Goal: Task Accomplishment & Management: Complete application form

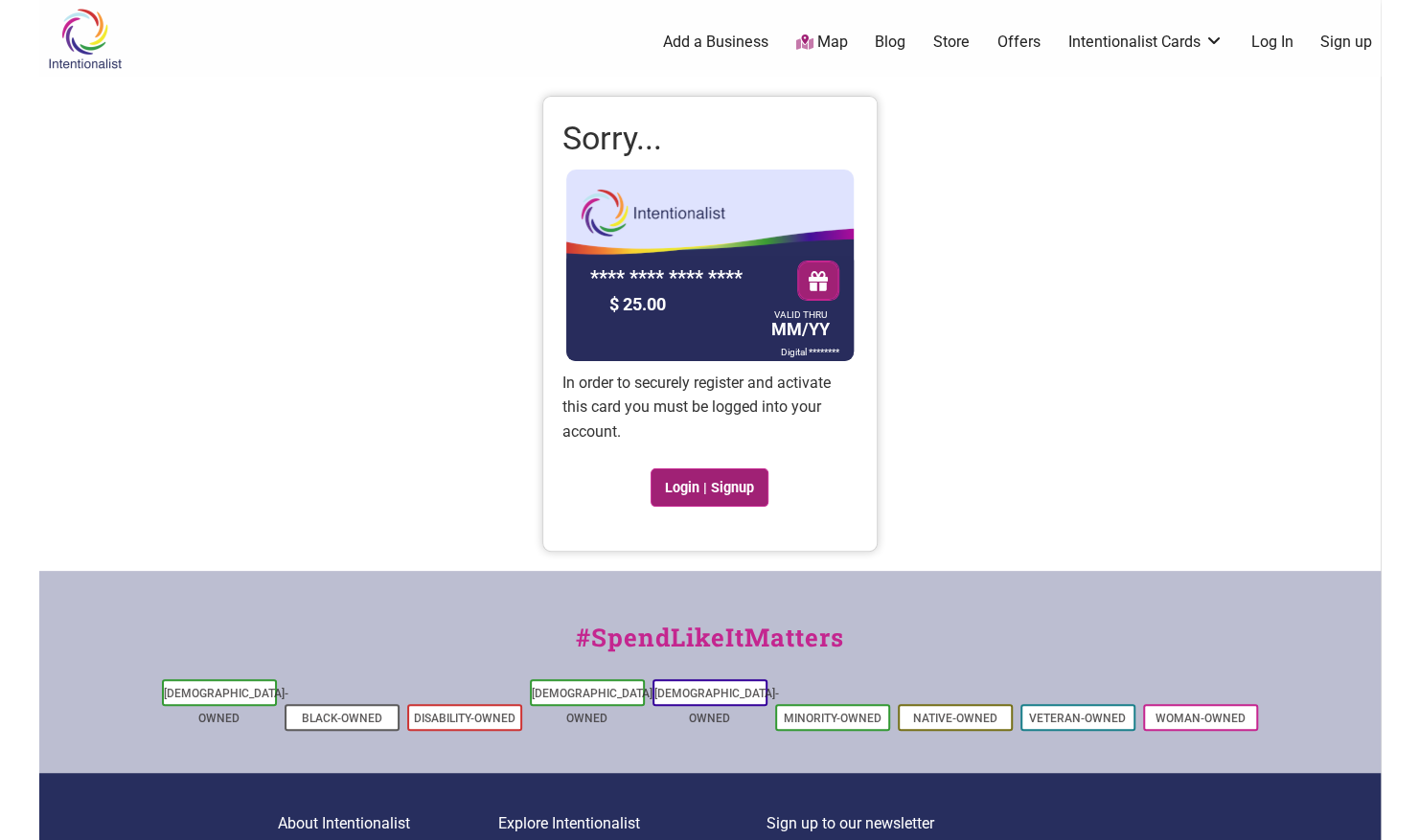
click at [669, 485] on link "Login | Signup" at bounding box center [709, 487] width 118 height 39
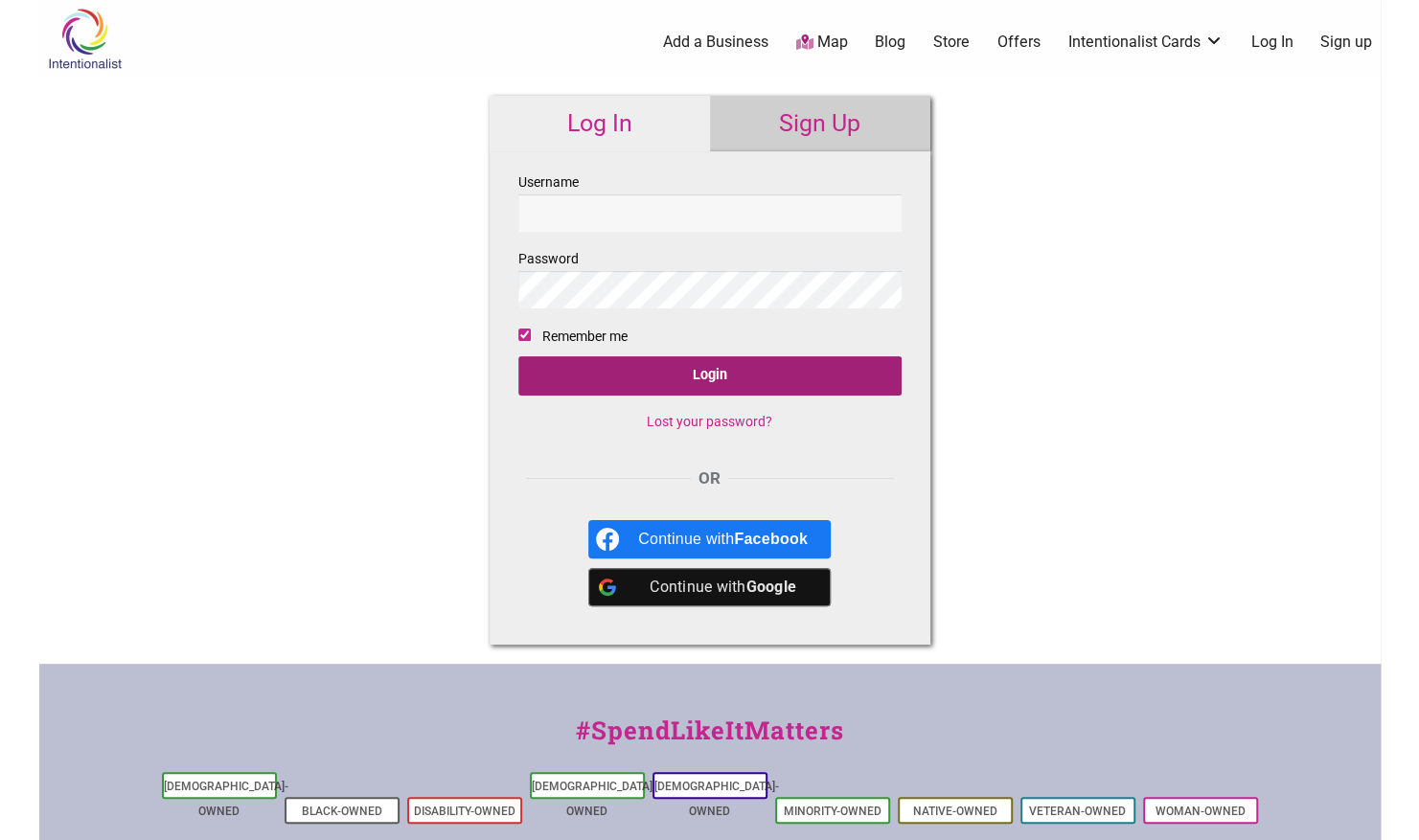
type input "BarbsM04"
click at [661, 384] on input "Login" at bounding box center [709, 376] width 383 height 40
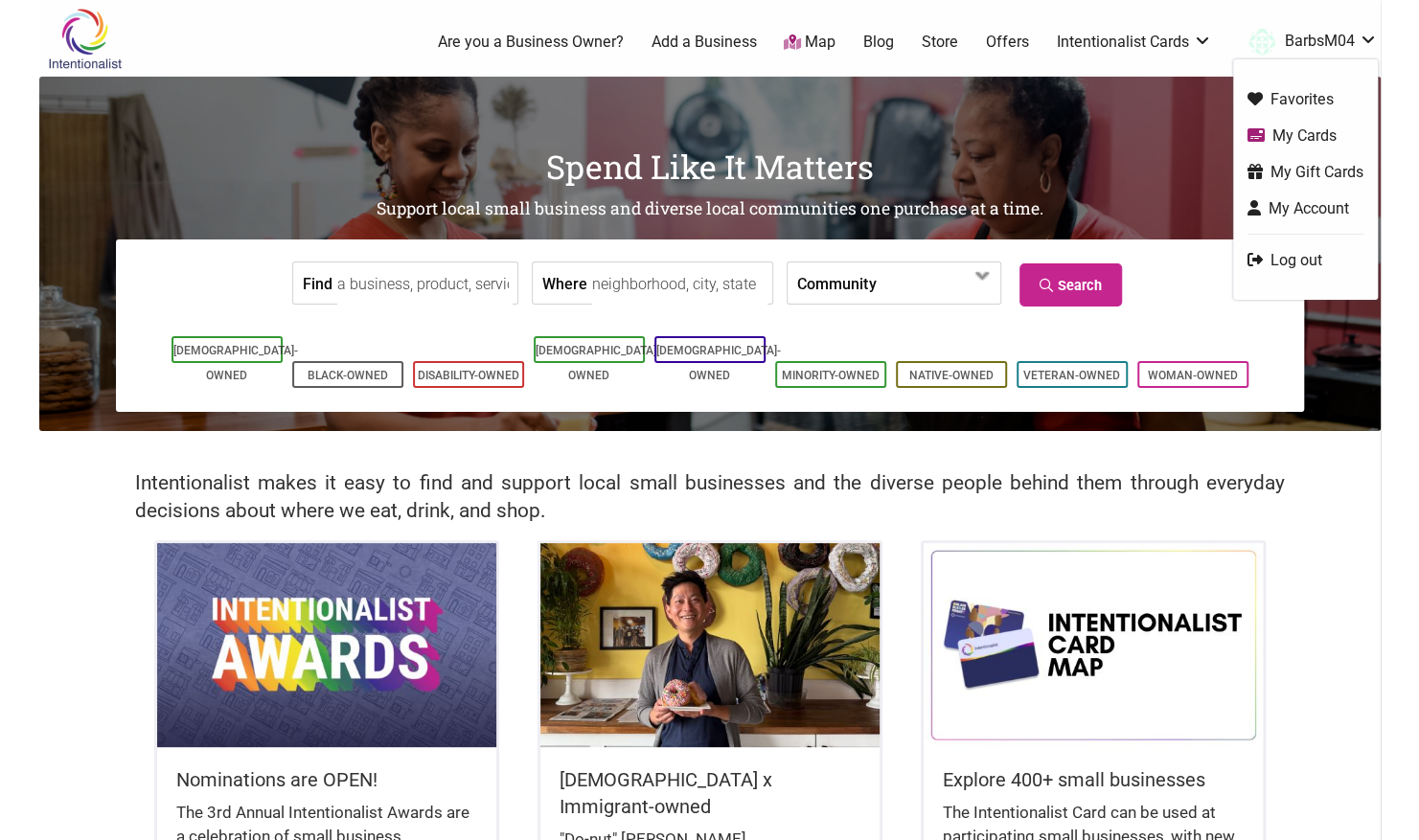
click at [1290, 40] on link "BarbsM04" at bounding box center [1309, 42] width 139 height 35
click at [1300, 125] on link "My Cards" at bounding box center [1306, 135] width 116 height 22
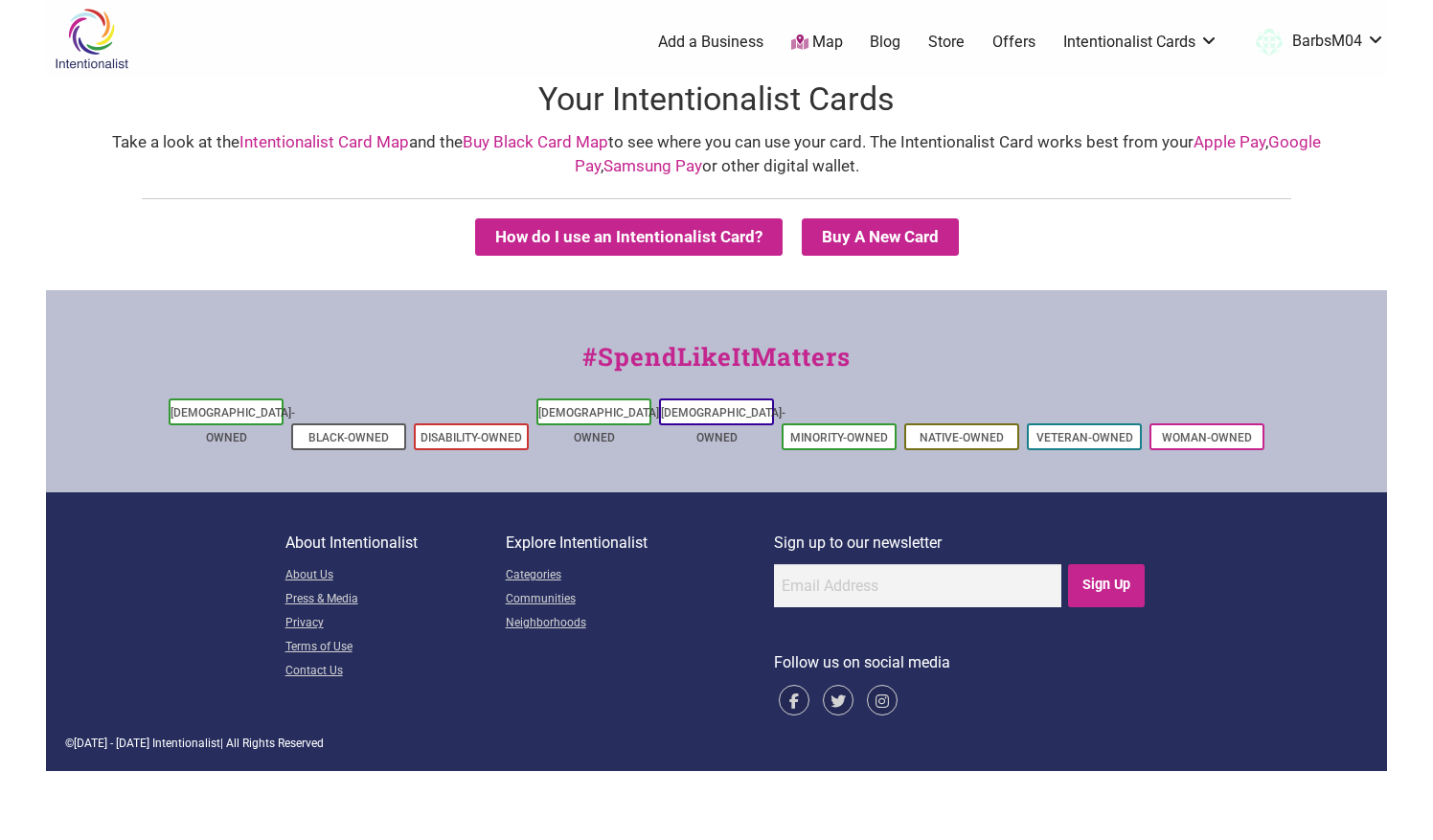
click at [1307, 37] on link "BarbsM04" at bounding box center [1317, 42] width 139 height 35
click at [1376, 42] on link "BarbsM04" at bounding box center [1317, 42] width 139 height 35
click at [1343, 171] on link "My Gift Cards" at bounding box center [1313, 172] width 116 height 22
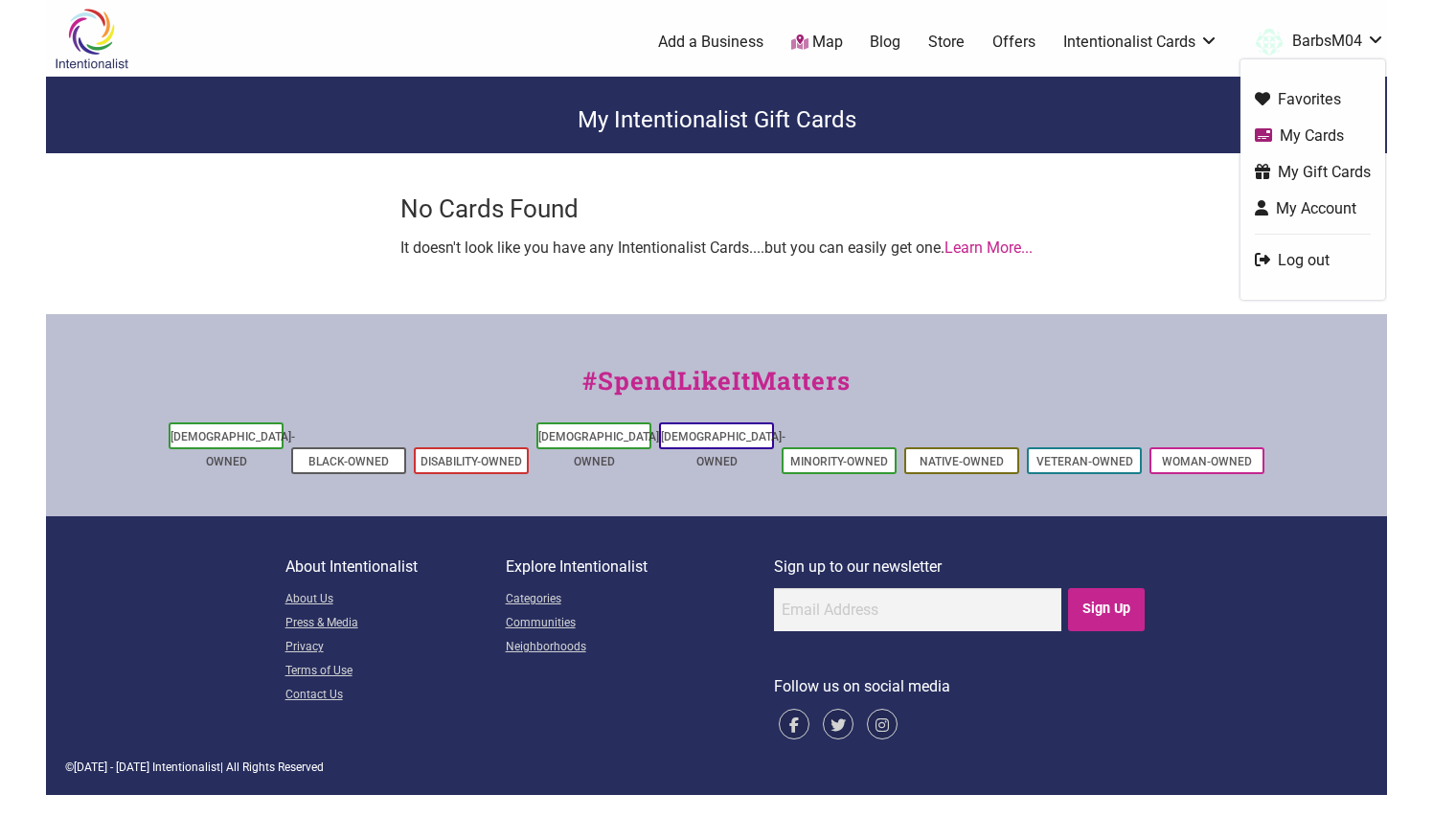
click at [1284, 50] on link "BarbsM04" at bounding box center [1317, 42] width 139 height 35
click at [1290, 203] on link "My Account" at bounding box center [1313, 208] width 116 height 22
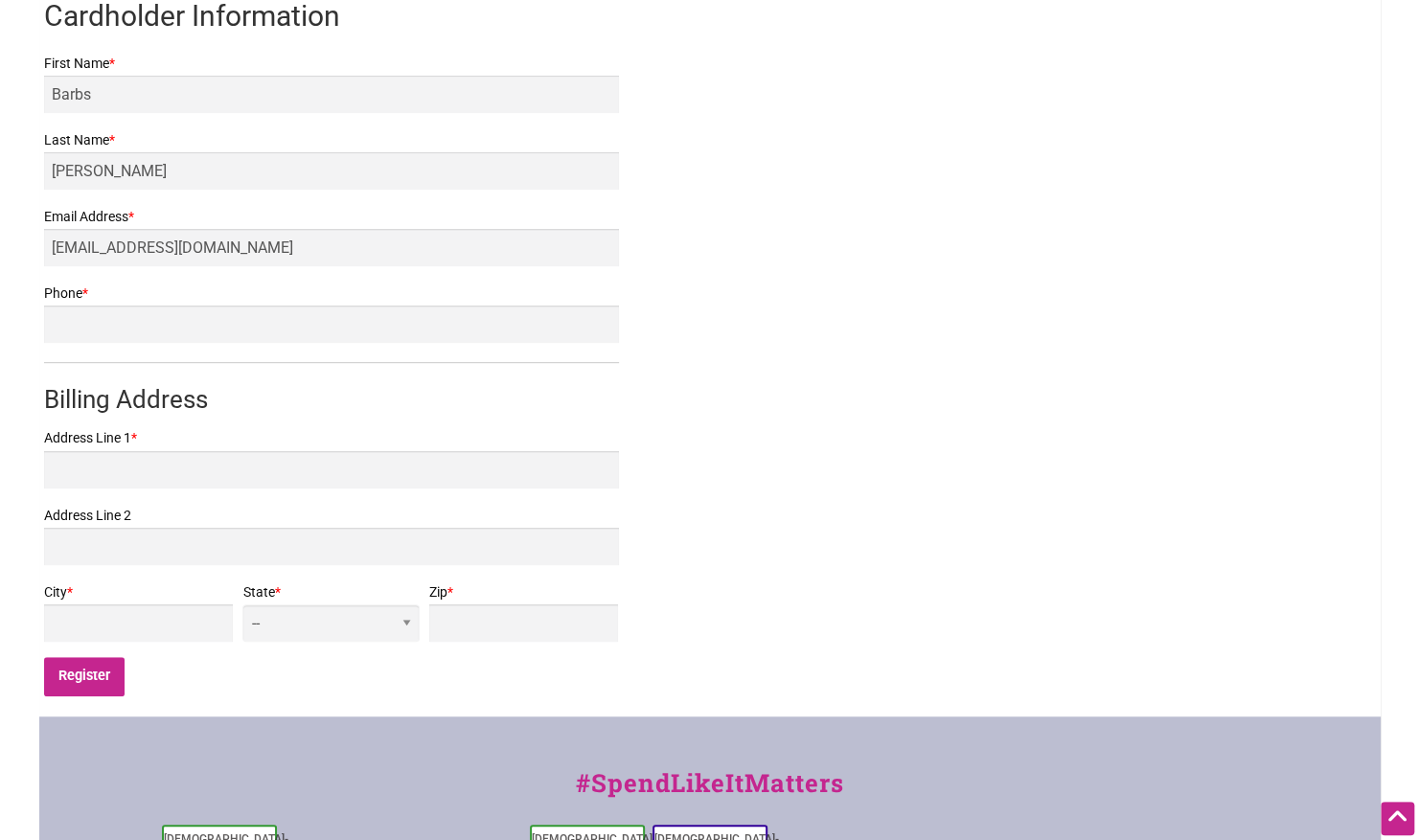
scroll to position [376, 0]
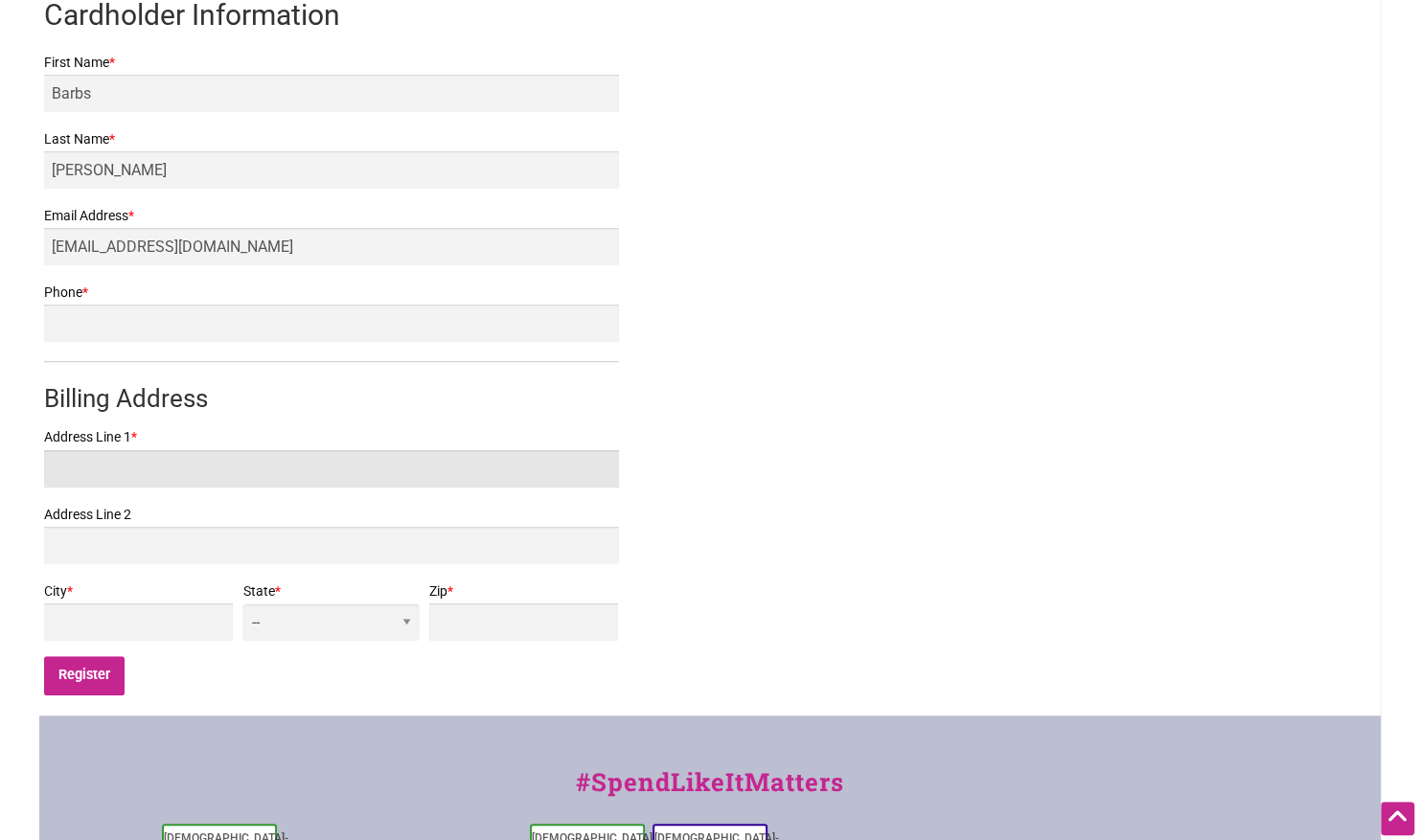
click at [83, 476] on input "Address Line 1 *" at bounding box center [331, 469] width 575 height 38
type input "23006"
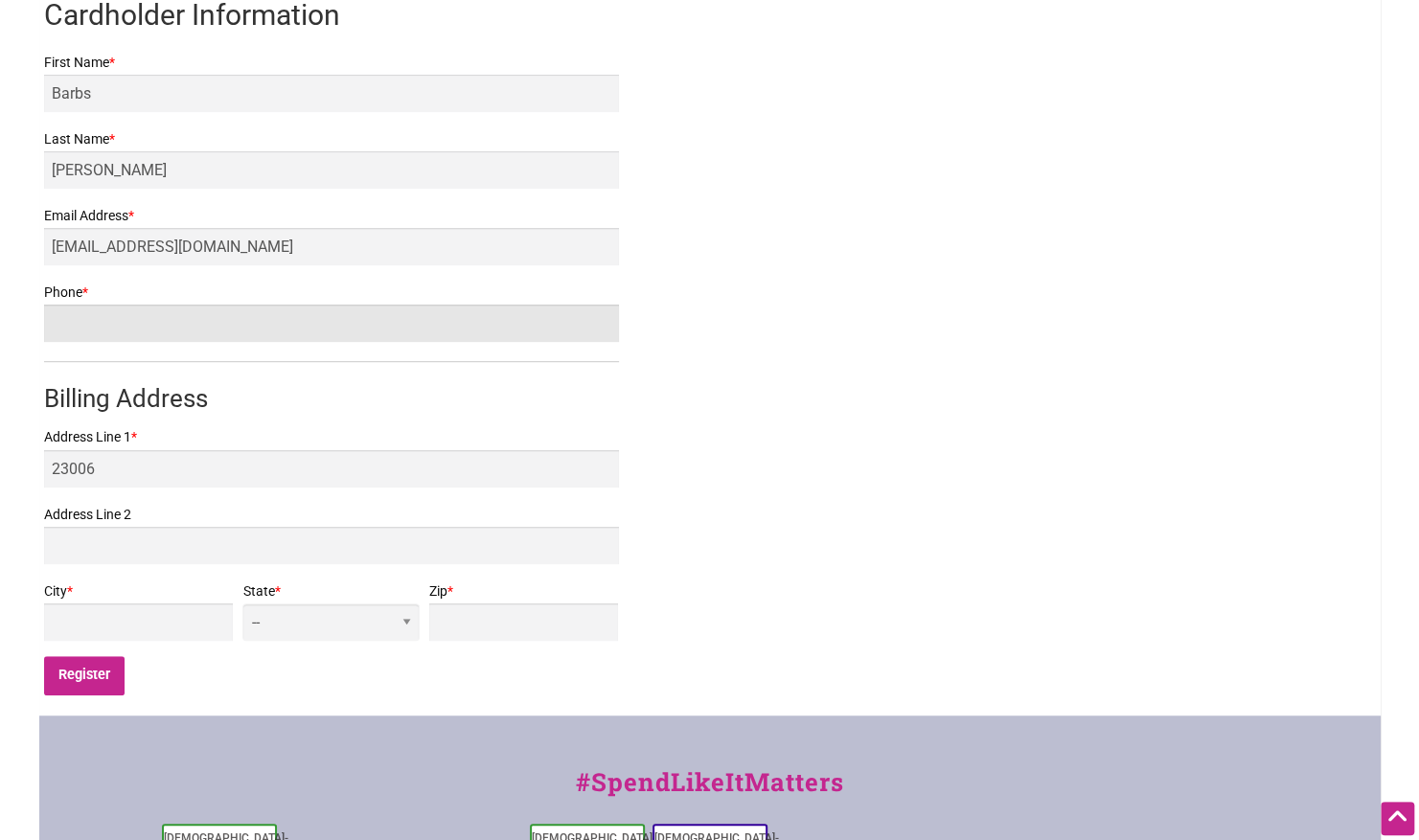
click at [88, 337] on input "Phone *" at bounding box center [331, 323] width 575 height 38
type input "425-321-7655"
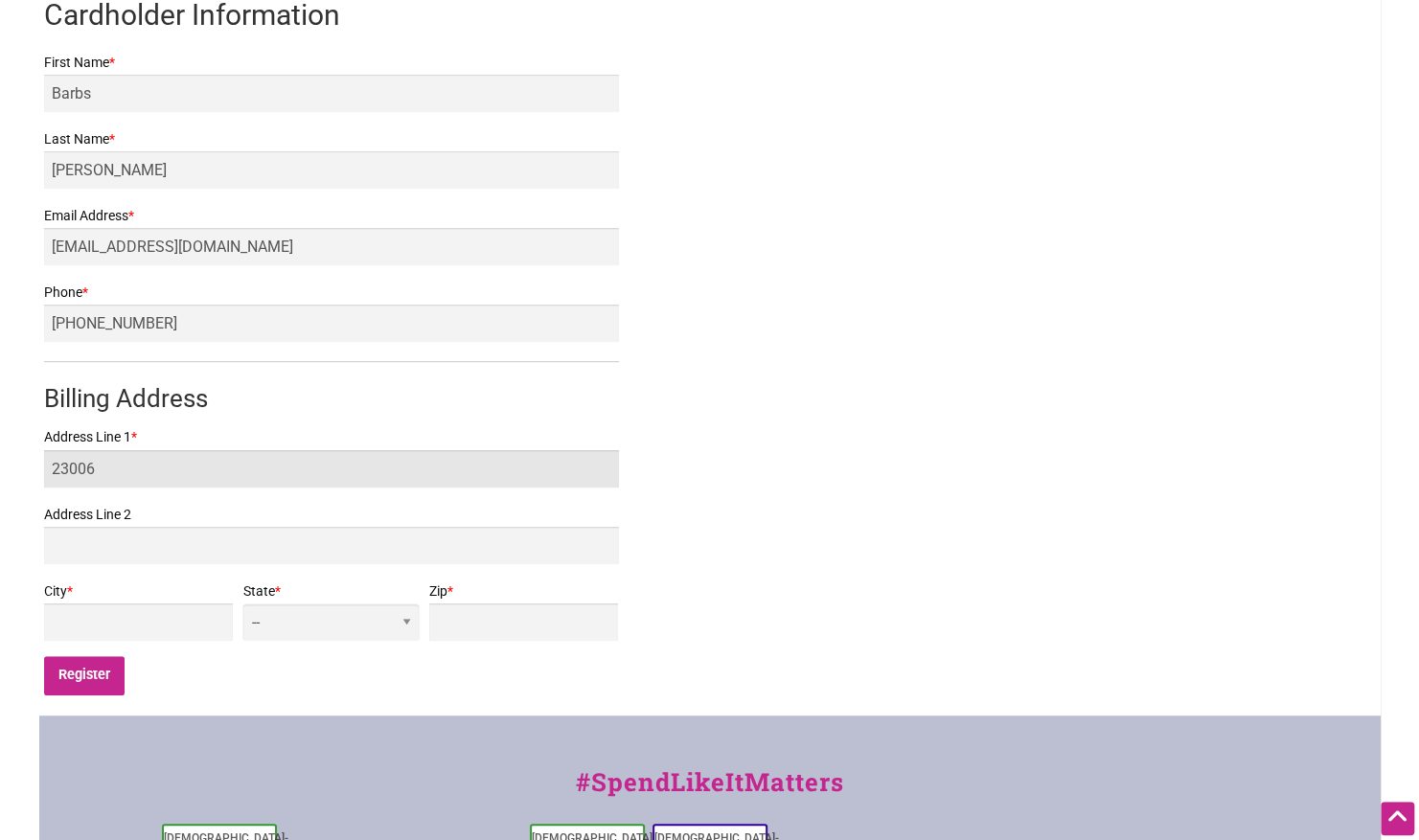
click at [156, 473] on input "23006" at bounding box center [331, 469] width 575 height 38
type input "23006 51st Ave W"
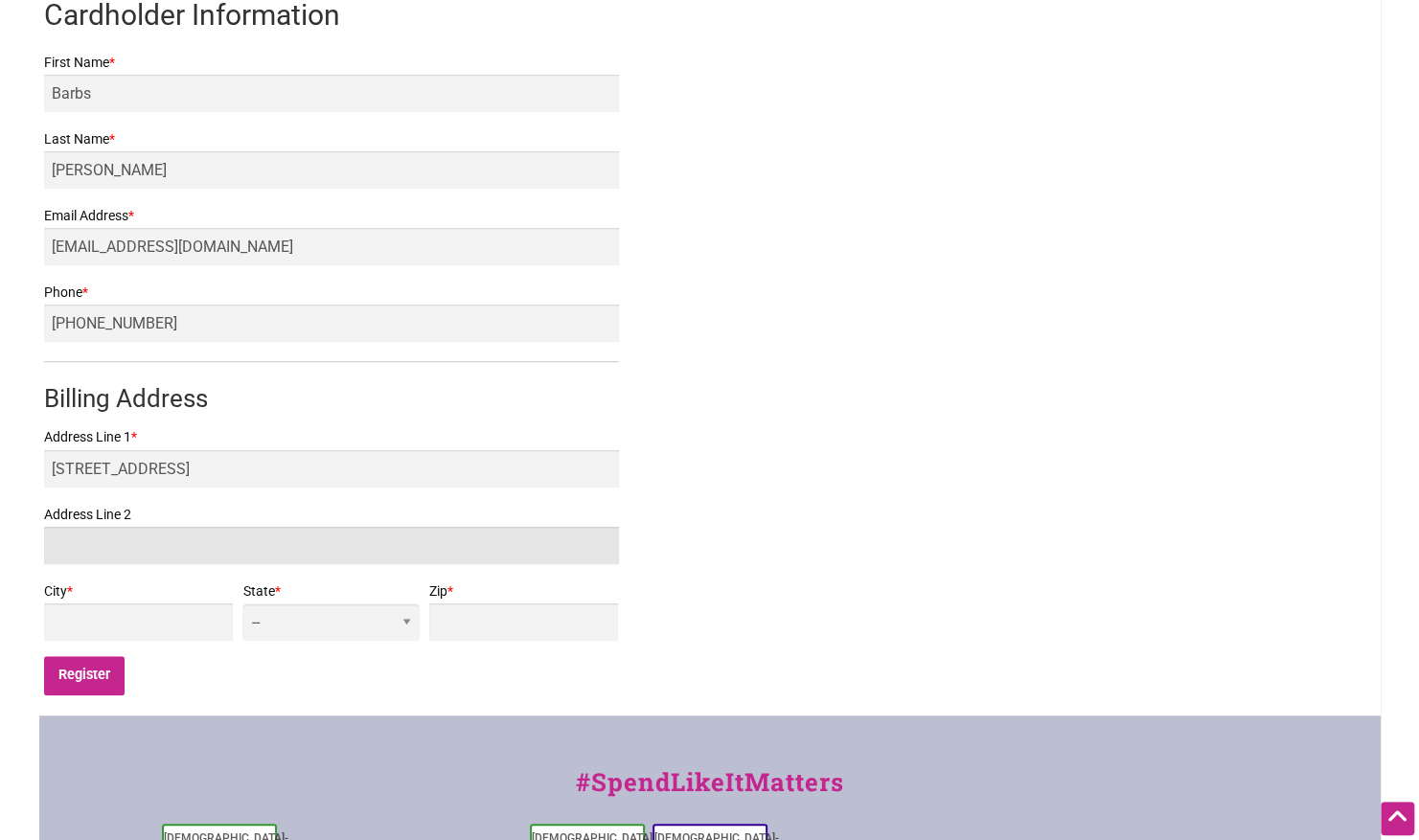
click at [110, 544] on input "Address Line 2" at bounding box center [331, 546] width 575 height 38
type input "M"
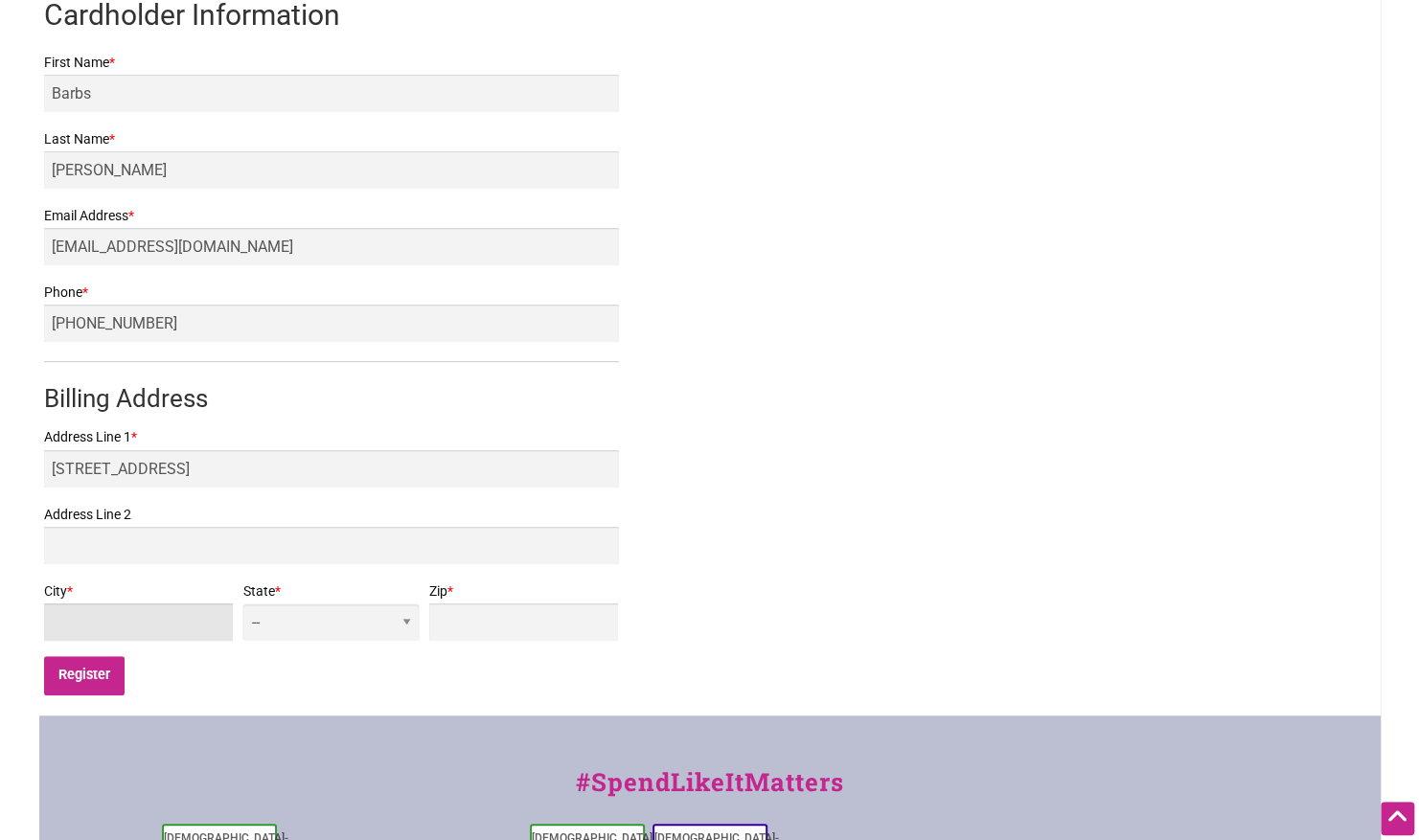
click at [115, 609] on input "City *" at bounding box center [138, 622] width 190 height 38
type input "Mountlake Terrace"
click at [384, 620] on select "-- AL AK AZ AR CA CO CT DE DC FL GA HI ID IL IN IA KS KY LA ME MD MA MI MN MS M…" at bounding box center [330, 622] width 176 height 38
select select "WA"
click at [369, 603] on select "-- AL AK AZ AR CA CO CT DE DC FL GA HI ID IL IN IA KS KY LA ME MD MA MI MN MS M…" at bounding box center [330, 622] width 176 height 38
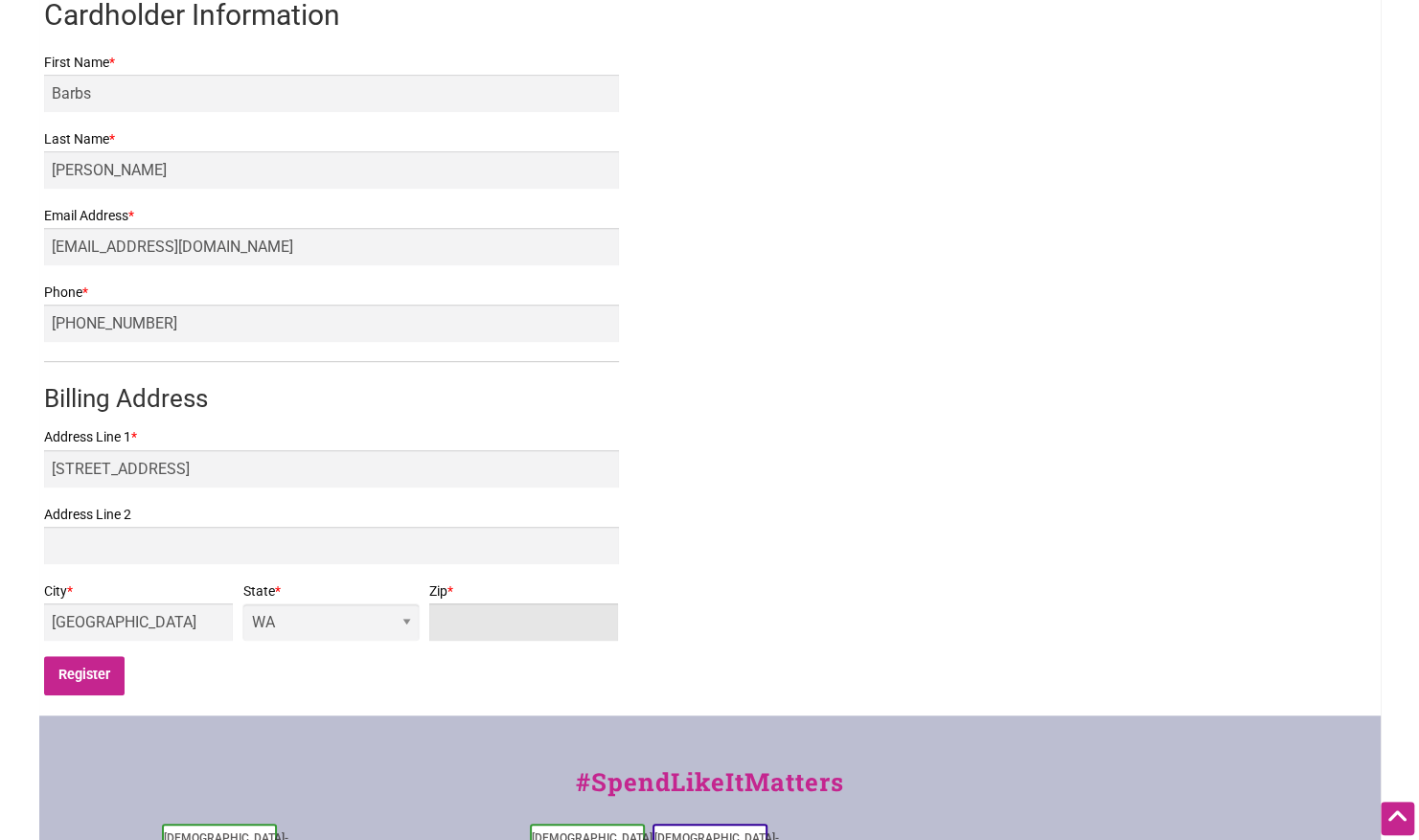
click at [492, 623] on input "Zip *" at bounding box center [524, 622] width 190 height 38
type input "98043"
click at [106, 675] on input "Register" at bounding box center [85, 676] width 82 height 40
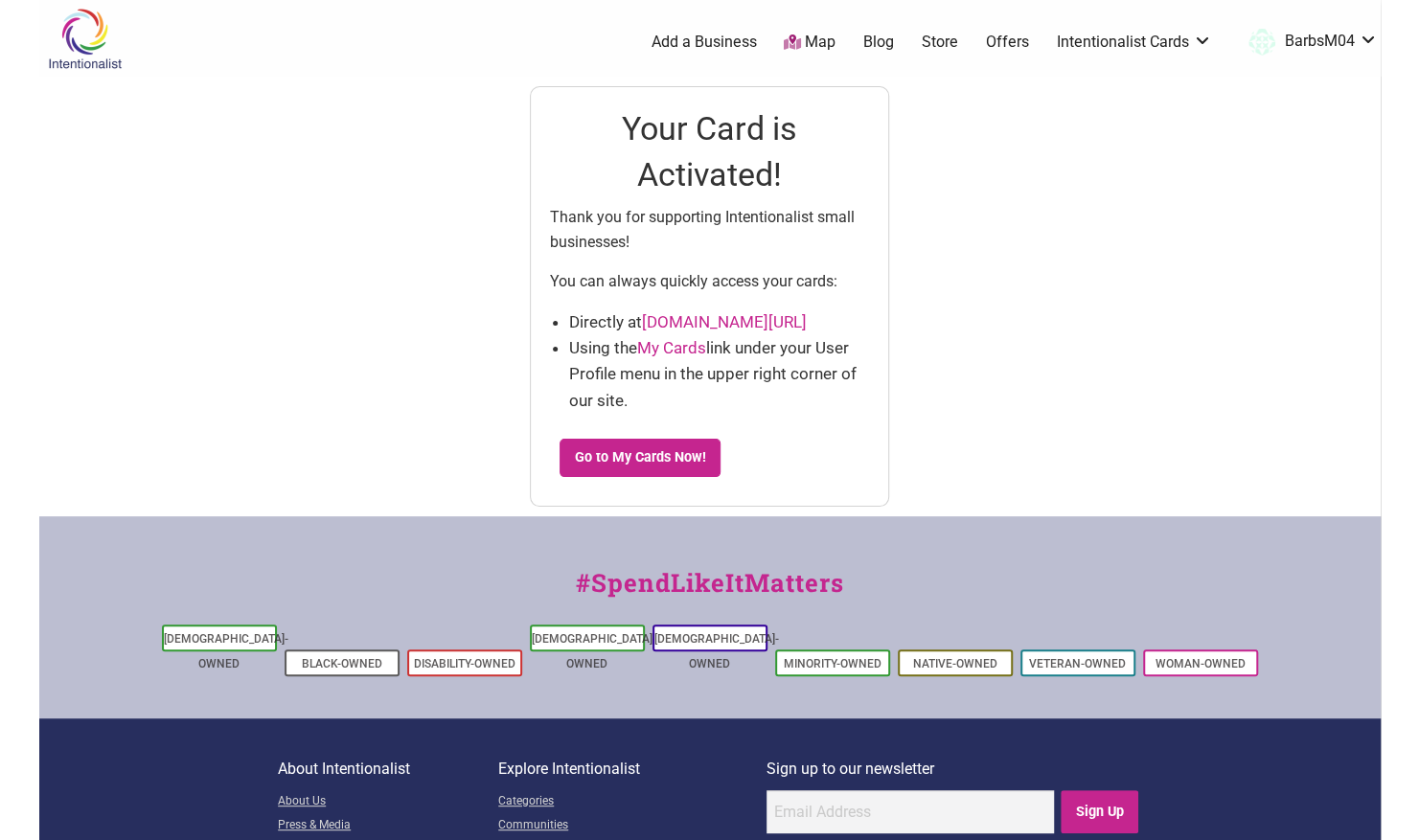
click at [621, 431] on div "Your Card is Activated! Thank you for supporting Intentionalist small businesse…" at bounding box center [709, 296] width 359 height 420
click at [626, 448] on link "Go to My Cards Now!" at bounding box center [640, 457] width 161 height 39
